Goal: Information Seeking & Learning: Understand process/instructions

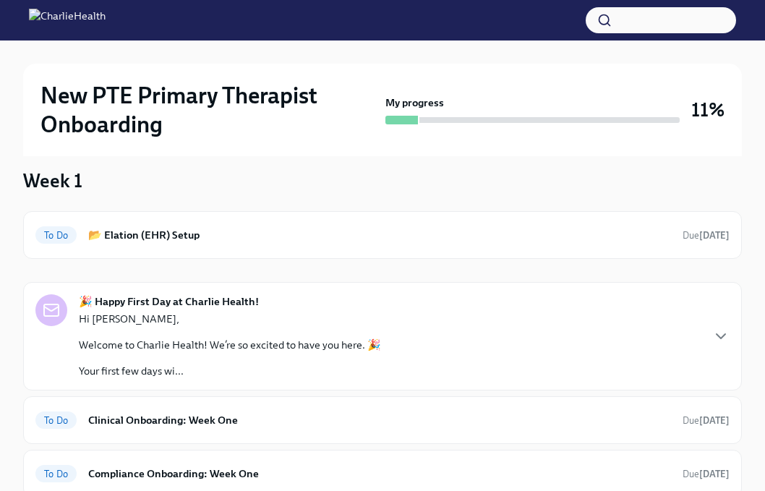
scroll to position [139, 0]
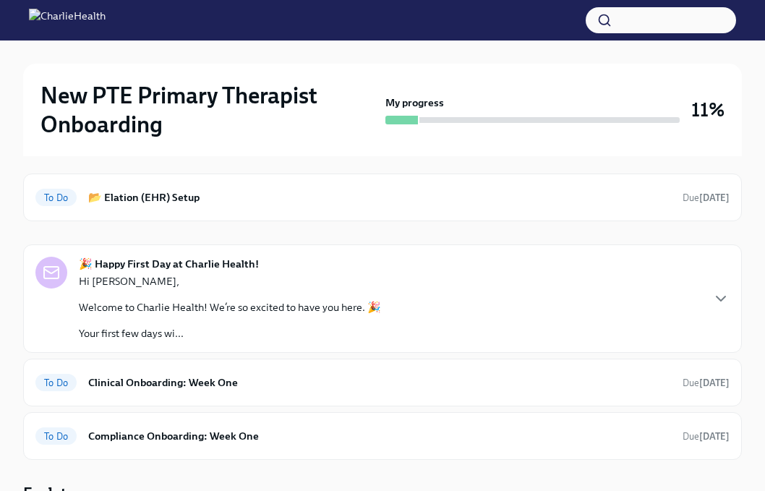
click at [411, 289] on div "🎉 Happy First Day at Charlie Health! Hi [PERSON_NAME], Welcome to Charlie Healt…" at bounding box center [382, 299] width 694 height 84
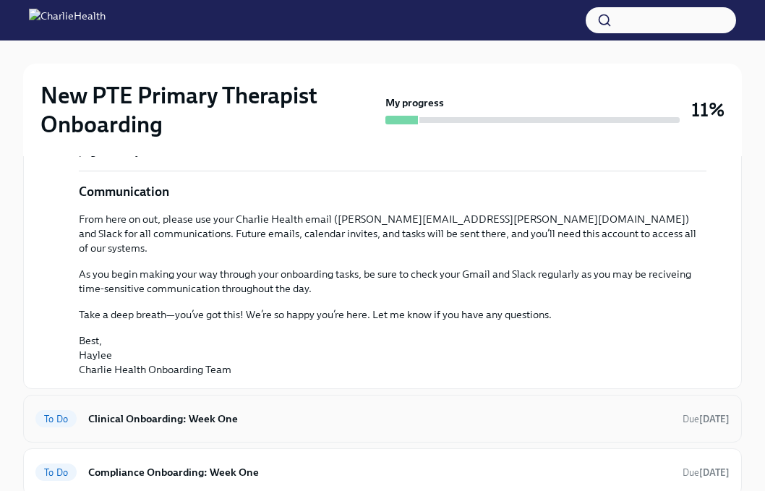
scroll to position [1069, 0]
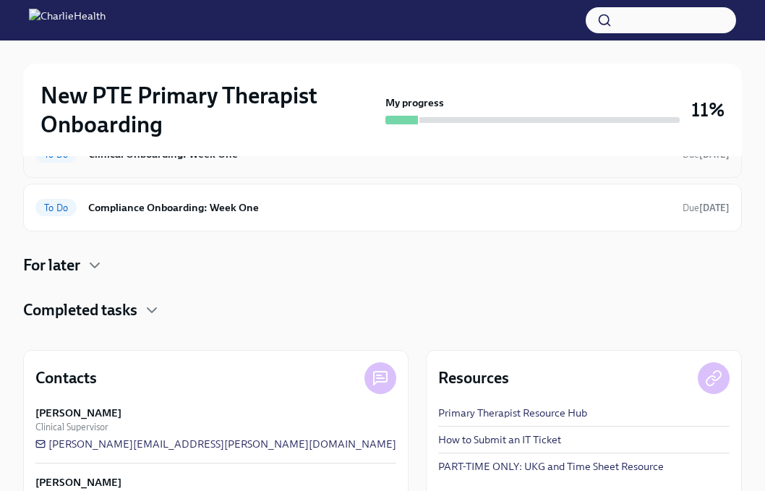
click at [418, 162] on h6 "Clinical Onboarding: Week One" at bounding box center [379, 154] width 583 height 16
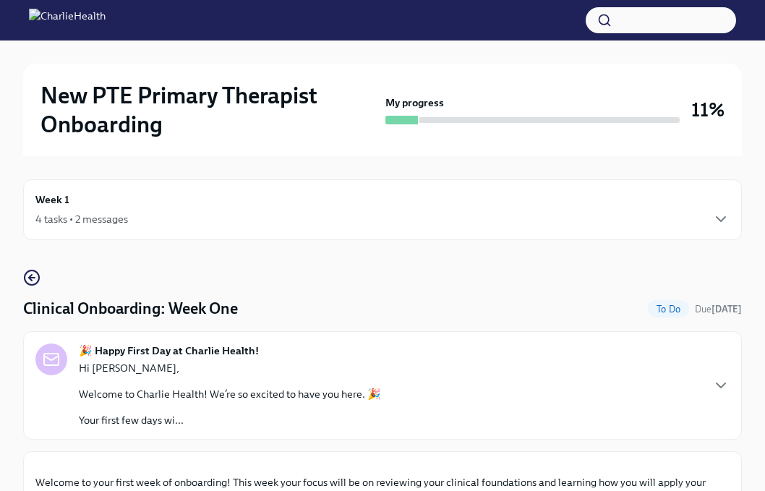
click at [511, 369] on div "🎉 Happy First Day at Charlie Health! Hi [PERSON_NAME], Welcome to Charlie Healt…" at bounding box center [382, 386] width 694 height 84
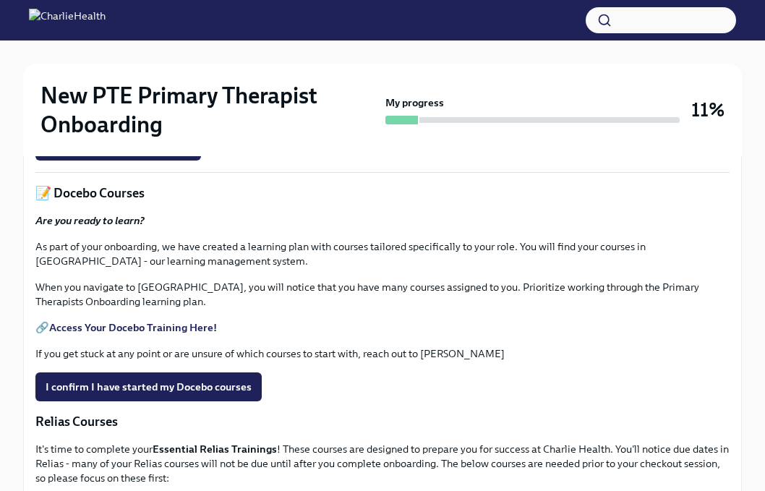
scroll to position [1544, 0]
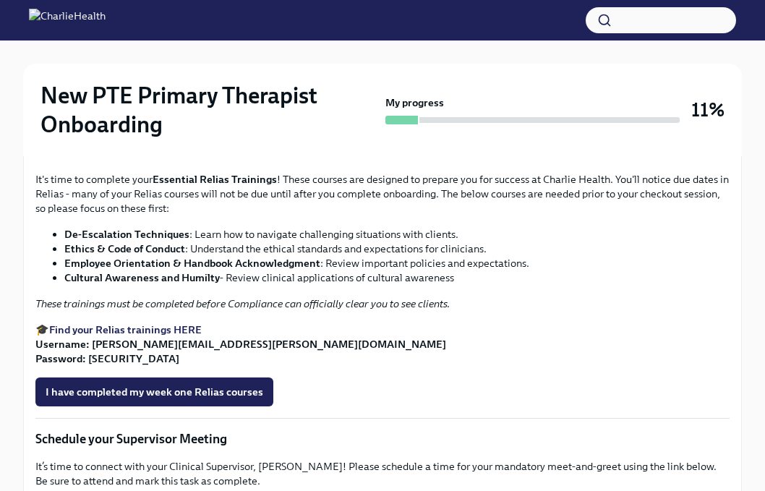
drag, startPoint x: 148, startPoint y: 288, endPoint x: 349, endPoint y: 357, distance: 212.7
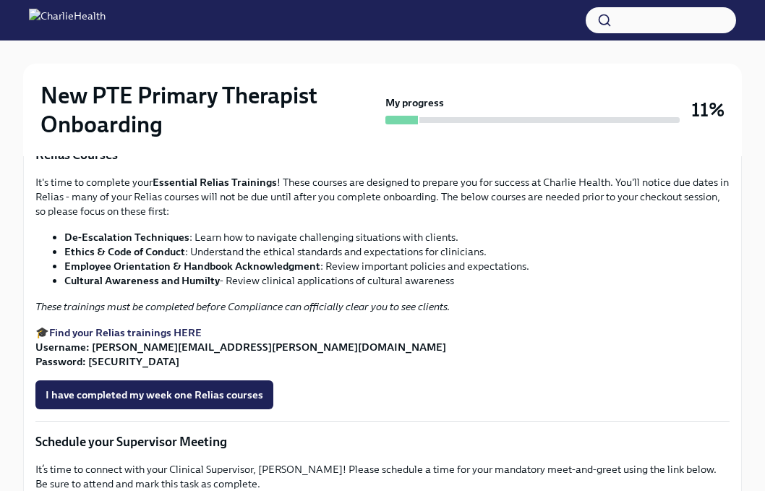
scroll to position [1543, 0]
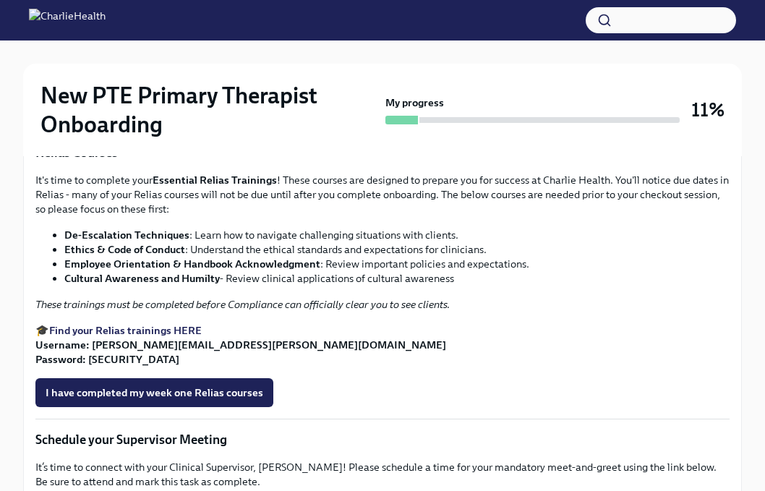
drag, startPoint x: 348, startPoint y: 311, endPoint x: 292, endPoint y: 291, distance: 59.3
drag, startPoint x: 212, startPoint y: 298, endPoint x: 226, endPoint y: 295, distance: 14.8
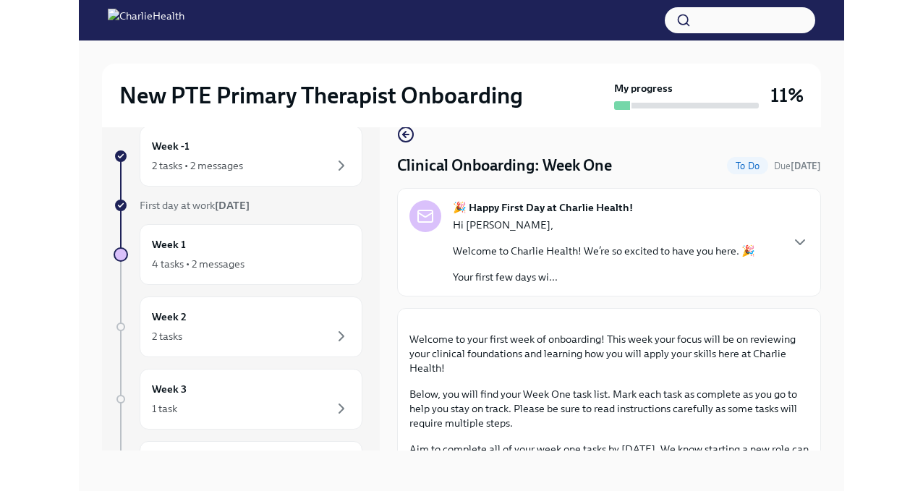
scroll to position [25, 0]
